Goal: Task Accomplishment & Management: Manage account settings

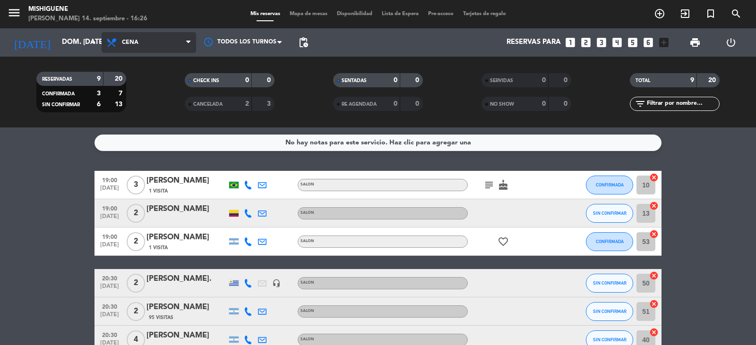
click at [178, 49] on span "Cena" at bounding box center [149, 42] width 94 height 21
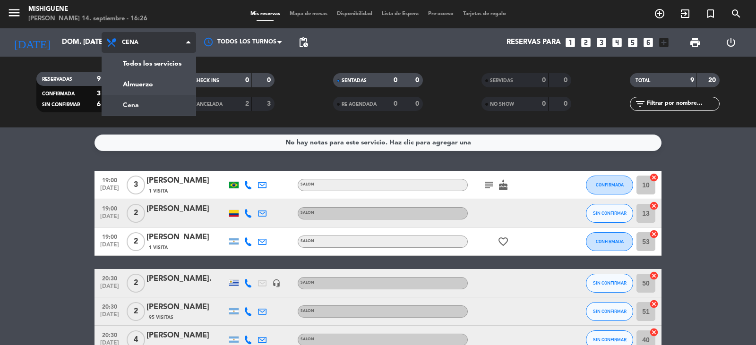
click at [178, 49] on span "Cena" at bounding box center [149, 42] width 94 height 21
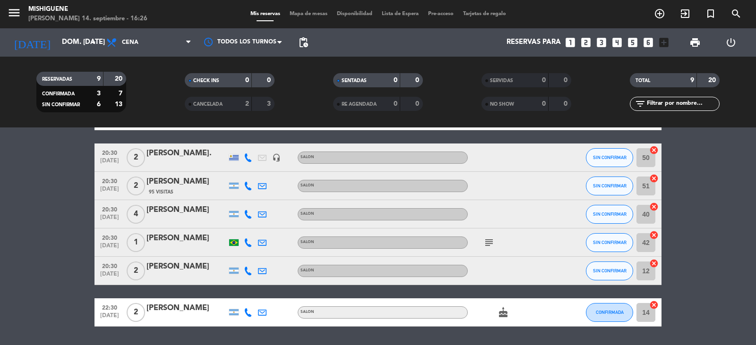
scroll to position [142, 0]
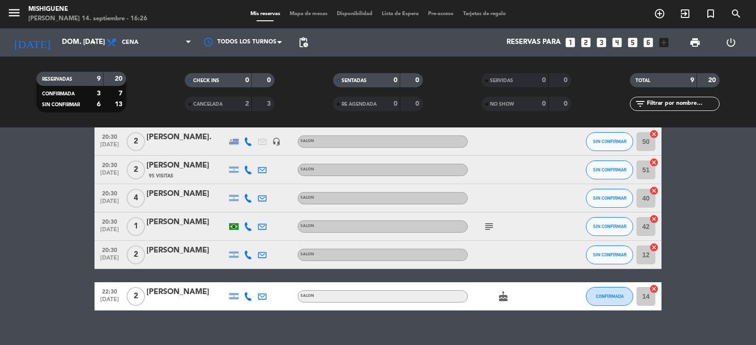
click at [486, 228] on icon "subject" at bounding box center [488, 226] width 11 height 11
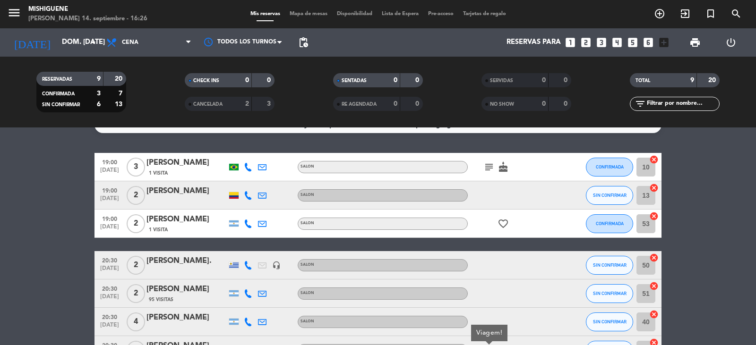
scroll to position [0, 0]
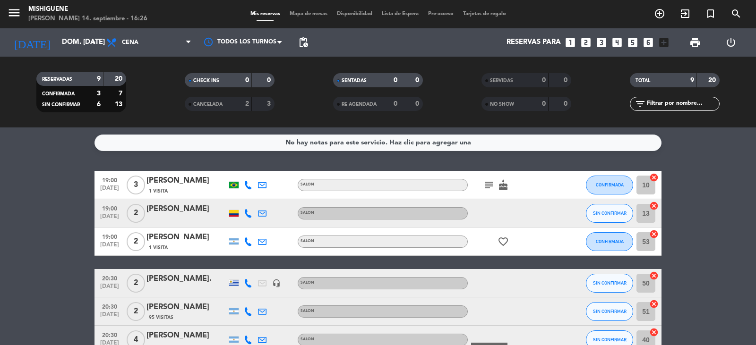
click at [491, 187] on icon "subject" at bounding box center [488, 184] width 11 height 11
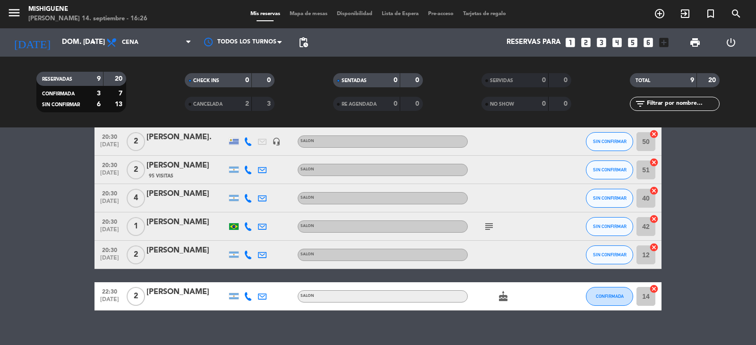
scroll to position [154, 0]
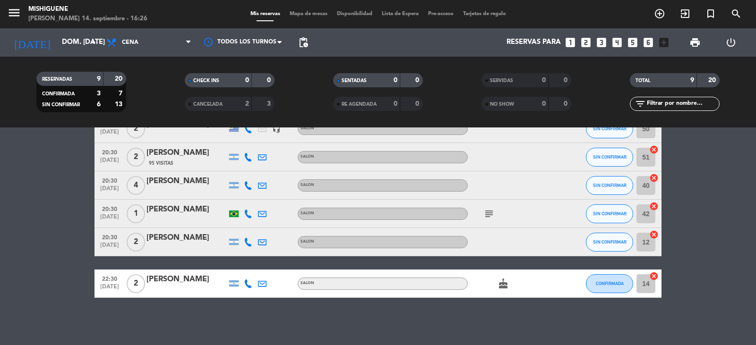
click at [489, 213] on icon "subject" at bounding box center [488, 213] width 11 height 11
click at [25, 225] on bookings-row "19:00 [DATE] 3 [PERSON_NAME] 1 Visita SALON subject cake CONFIRMADA 10 cancel 1…" at bounding box center [378, 157] width 756 height 281
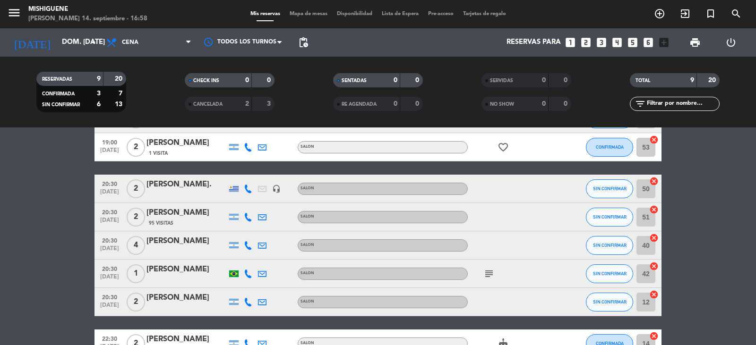
scroll to position [0, 0]
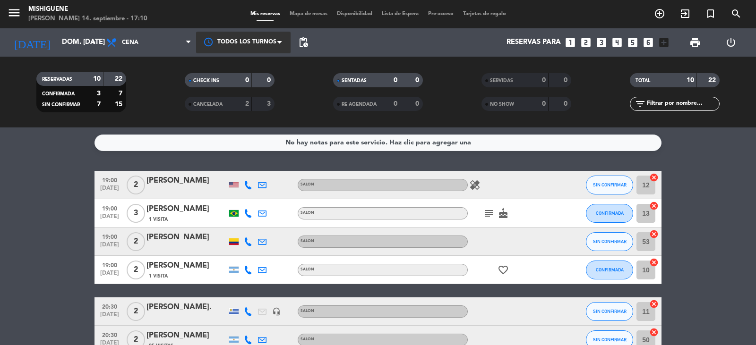
click at [281, 43] on span at bounding box center [281, 42] width 9 height 9
click at [277, 43] on span at bounding box center [281, 42] width 9 height 9
click at [298, 47] on span "pending_actions" at bounding box center [303, 42] width 11 height 11
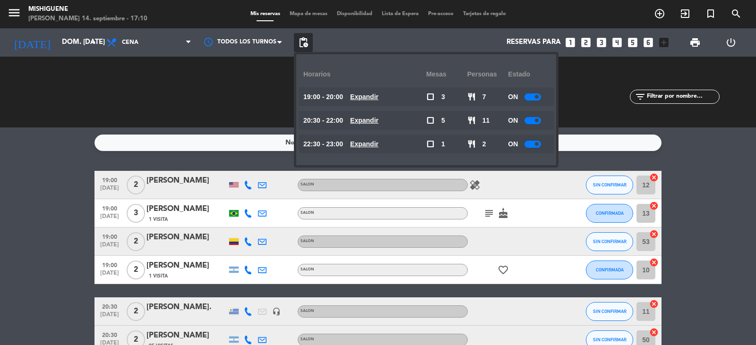
click at [298, 47] on span "pending_actions" at bounding box center [303, 42] width 11 height 11
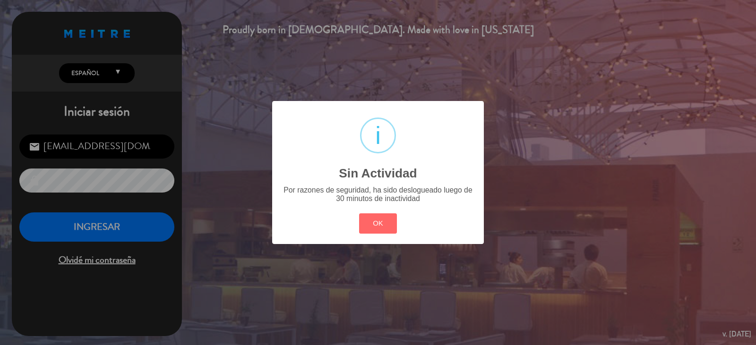
click at [130, 237] on div "? ! i Sin Actividad × Por razones de seguridad, ha sido deslogueado luego de 30…" at bounding box center [378, 172] width 756 height 345
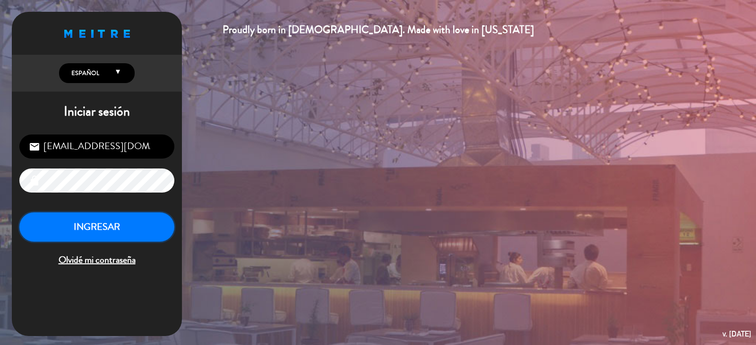
click at [130, 237] on button "INGRESAR" at bounding box center [96, 228] width 155 height 30
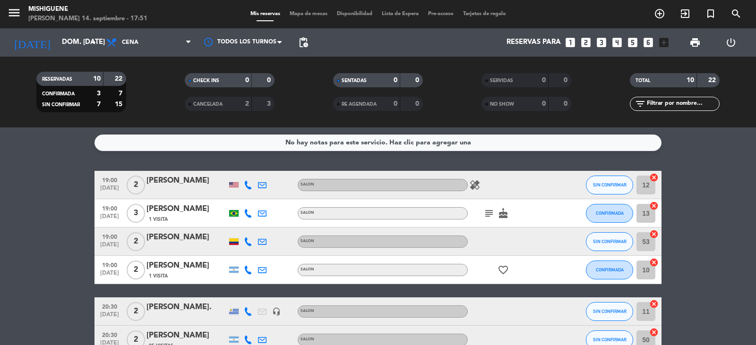
click at [478, 184] on icon "healing" at bounding box center [474, 184] width 11 height 11
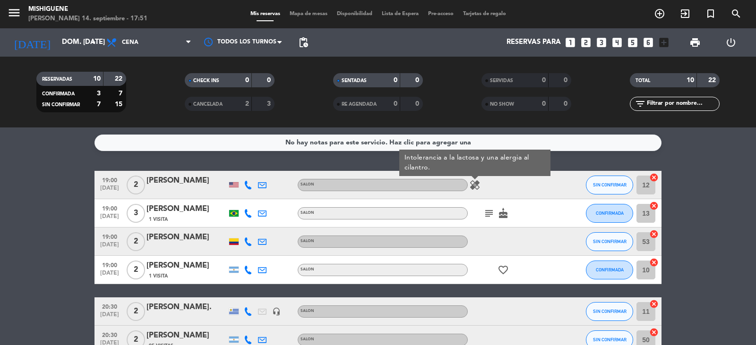
click at [68, 207] on bookings-row "19:00 [DATE] 2 [PERSON_NAME] SALON healing Intolerancia a la lactosa y una aler…" at bounding box center [378, 326] width 756 height 310
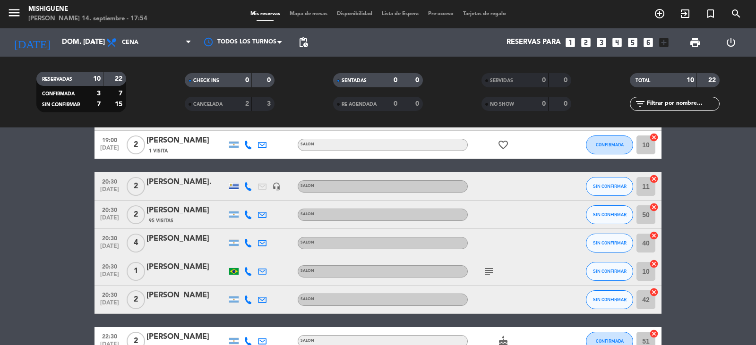
scroll to position [142, 0]
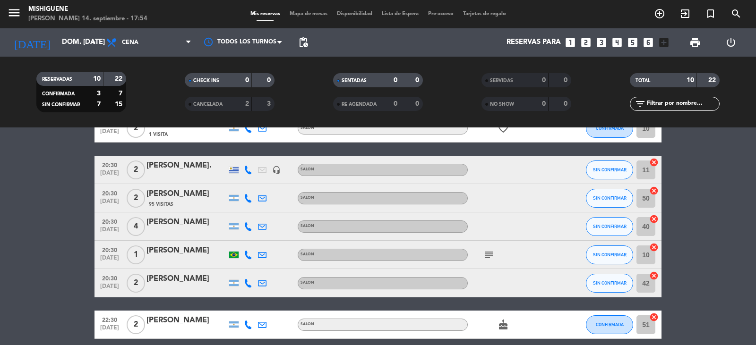
click at [193, 199] on div "[PERSON_NAME]" at bounding box center [186, 194] width 80 height 12
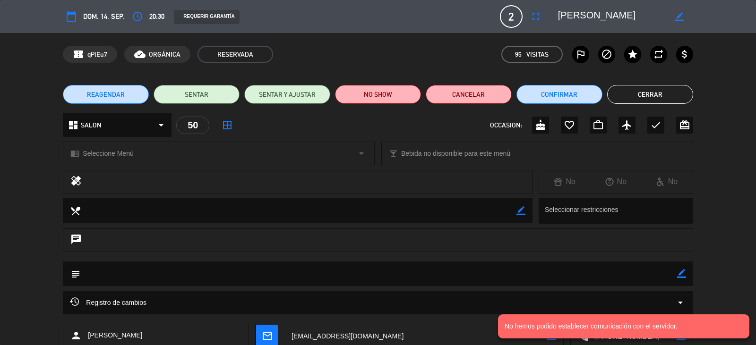
click at [108, 97] on span "REAGENDAR" at bounding box center [106, 95] width 38 height 10
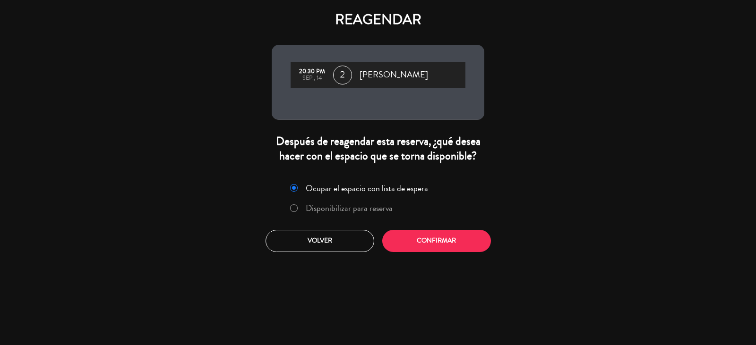
click at [303, 210] on label "Disponibilizar para reserva" at bounding box center [341, 208] width 112 height 17
click at [432, 238] on button "Confirmar" at bounding box center [436, 241] width 109 height 22
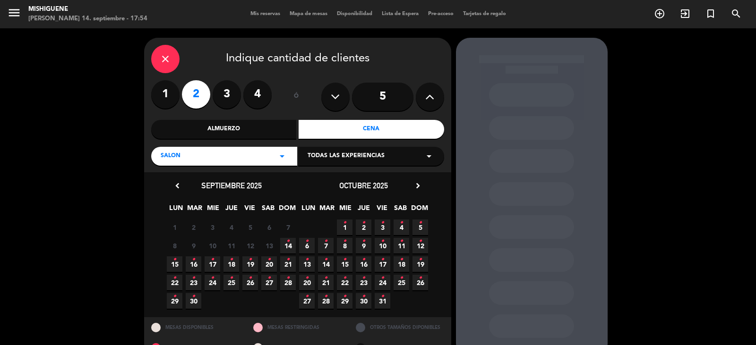
click at [193, 264] on icon "•" at bounding box center [193, 259] width 3 height 15
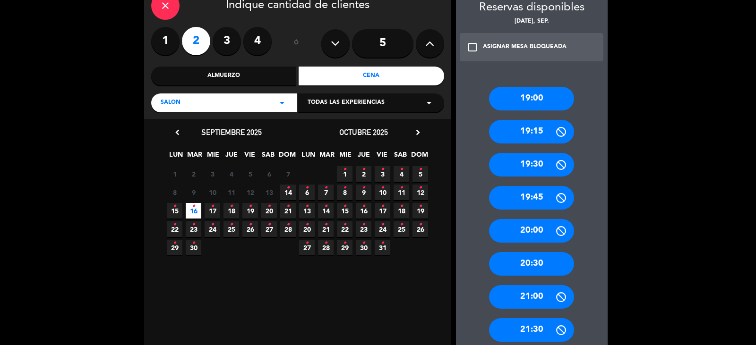
scroll to position [69, 0]
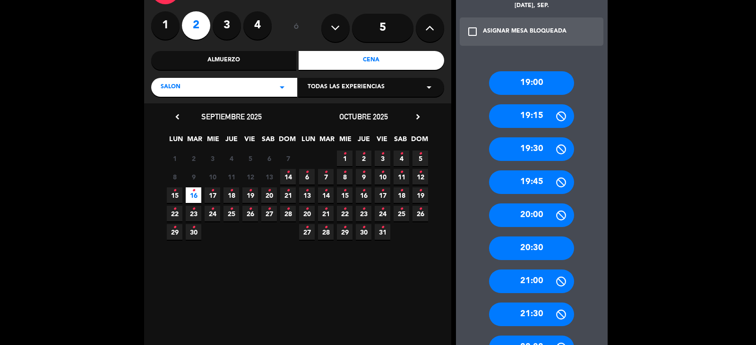
click at [526, 246] on div "20:30" at bounding box center [531, 249] width 85 height 24
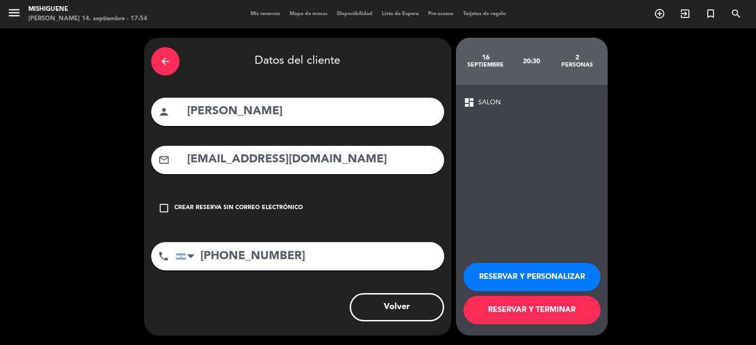
scroll to position [0, 0]
click at [567, 277] on button "RESERVAR Y PERSONALIZAR" at bounding box center [531, 277] width 137 height 28
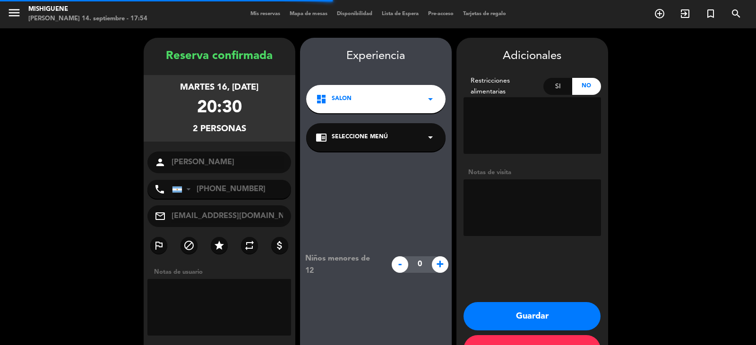
scroll to position [33, 0]
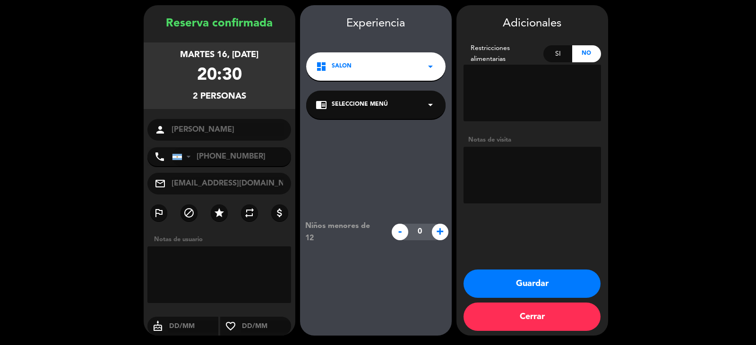
click at [420, 105] on div "chrome_reader_mode Seleccione Menú arrow_drop_down" at bounding box center [375, 105] width 139 height 28
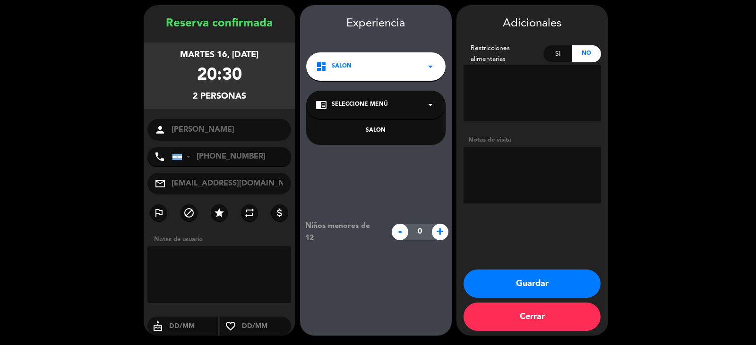
click at [398, 131] on div "SALON" at bounding box center [375, 130] width 120 height 9
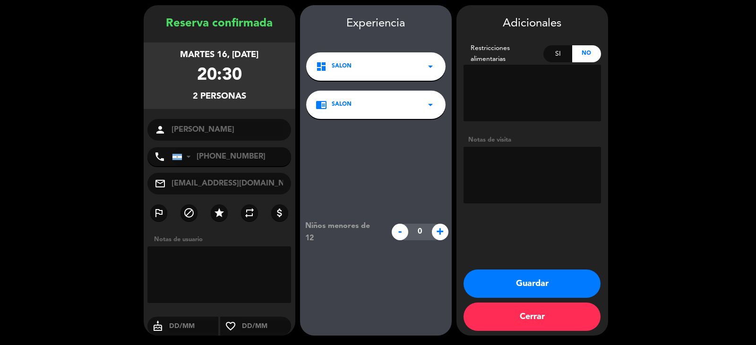
click at [539, 285] on button "Guardar" at bounding box center [531, 284] width 137 height 28
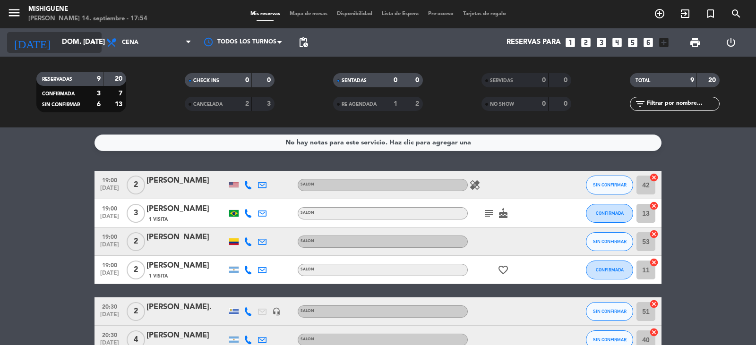
click at [86, 43] on input "dom. [DATE]" at bounding box center [102, 43] width 91 height 18
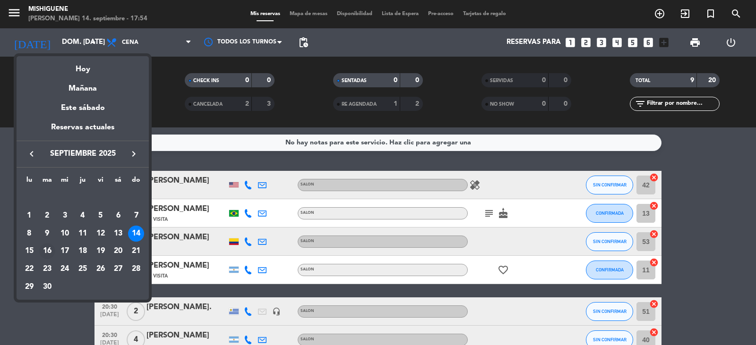
click at [48, 251] on div "16" at bounding box center [47, 251] width 16 height 16
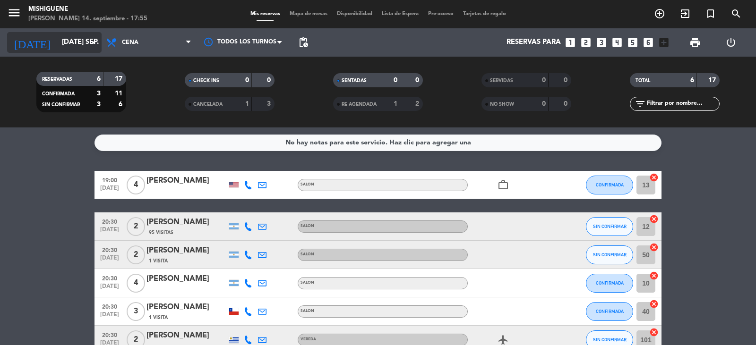
click at [89, 38] on icon "arrow_drop_down" at bounding box center [93, 42] width 11 height 11
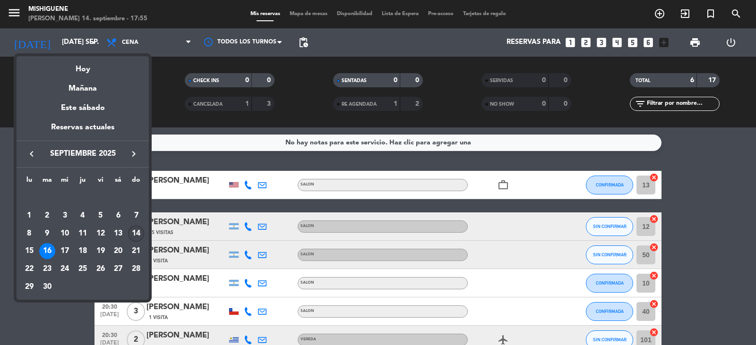
click at [128, 232] on div "14" at bounding box center [136, 234] width 16 height 16
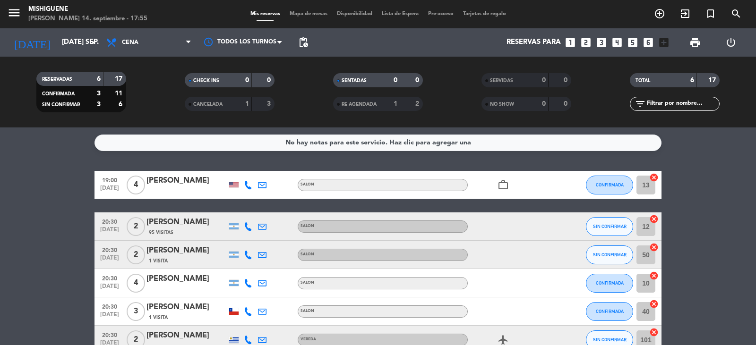
type input "dom. [DATE]"
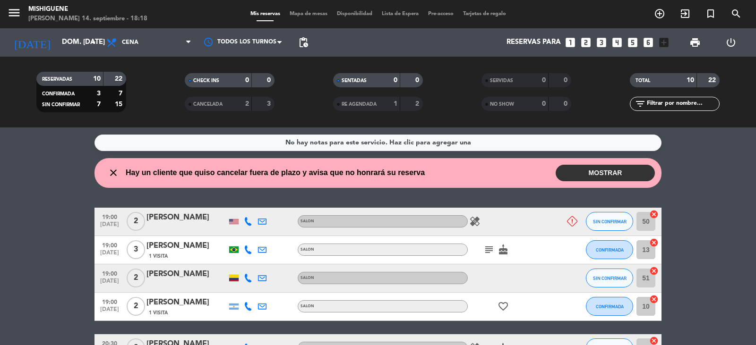
click at [590, 175] on button "MOSTRAR" at bounding box center [604, 173] width 99 height 17
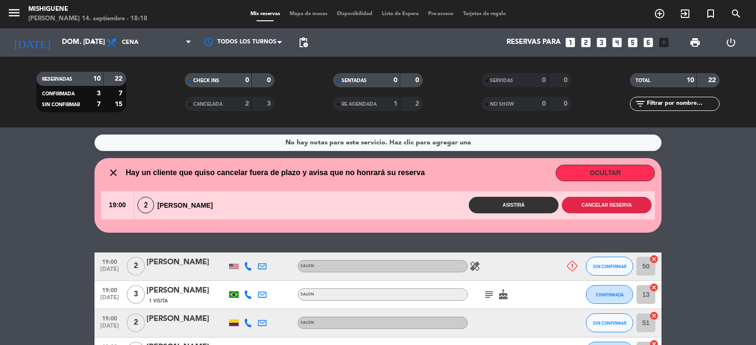
click at [591, 205] on button "Cancelar reserva" at bounding box center [607, 205] width 90 height 17
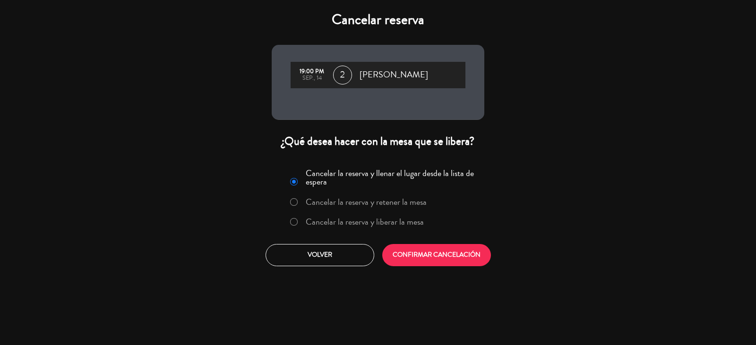
click at [350, 226] on label "Cancelar la reserva y liberar la mesa" at bounding box center [365, 222] width 118 height 9
click at [460, 262] on button "CONFIRMAR CANCELACIÓN" at bounding box center [436, 255] width 109 height 22
